Goal: Find specific page/section: Find specific page/section

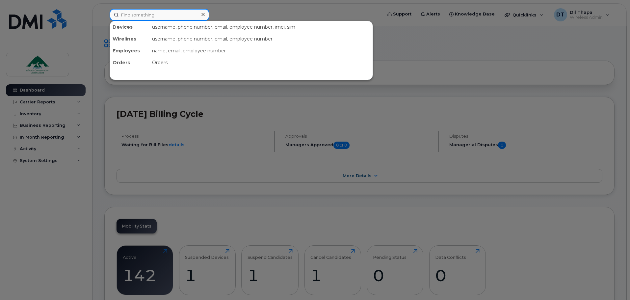
click at [163, 19] on input at bounding box center [160, 15] width 100 height 12
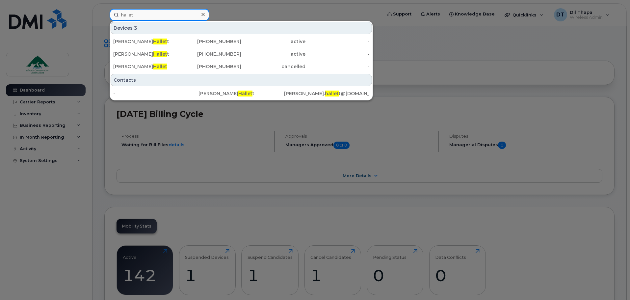
type input "hallet"
